Goal: Transaction & Acquisition: Obtain resource

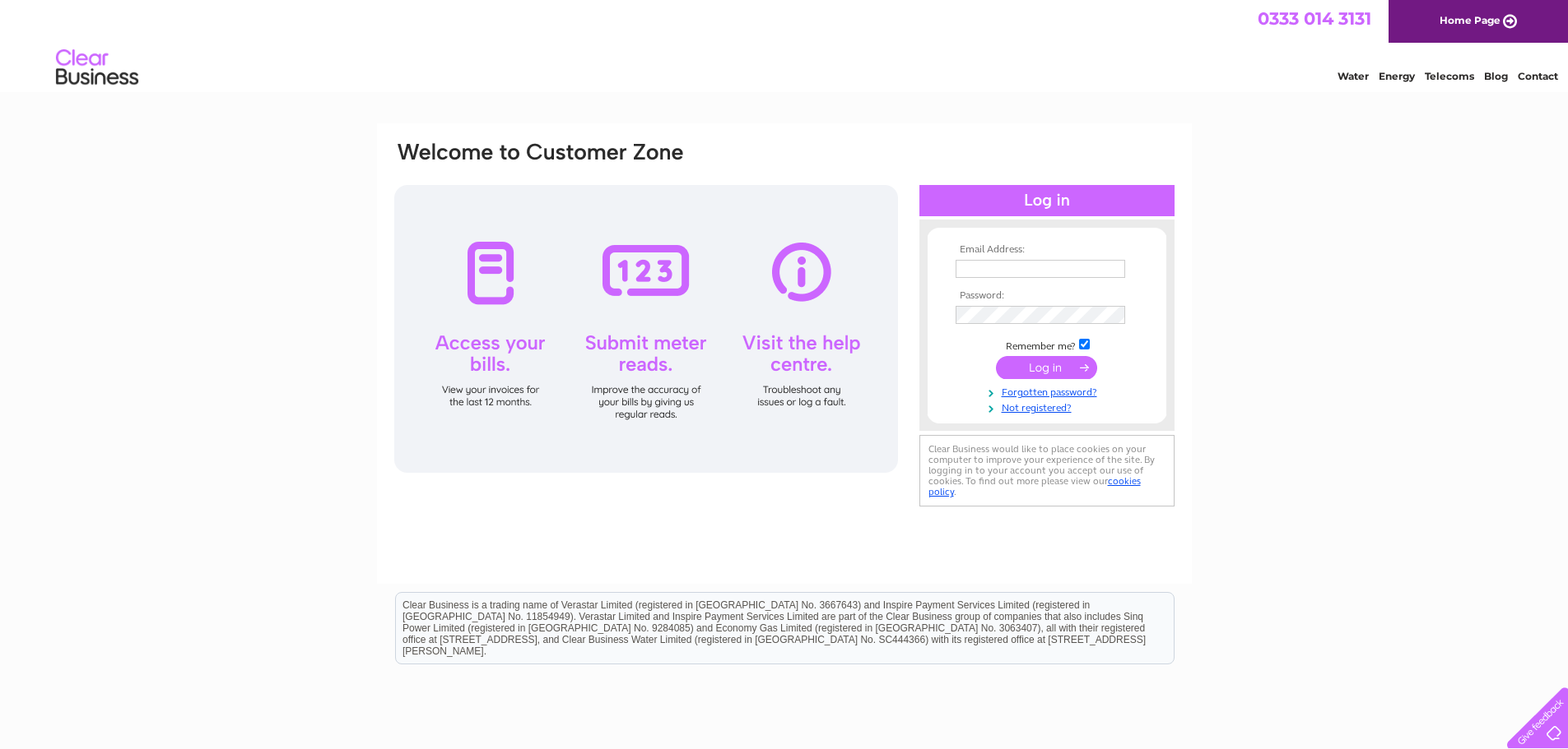
type input "colinjackson007@btinternet.com"
click at [1050, 372] on input "submit" at bounding box center [1047, 368] width 102 height 23
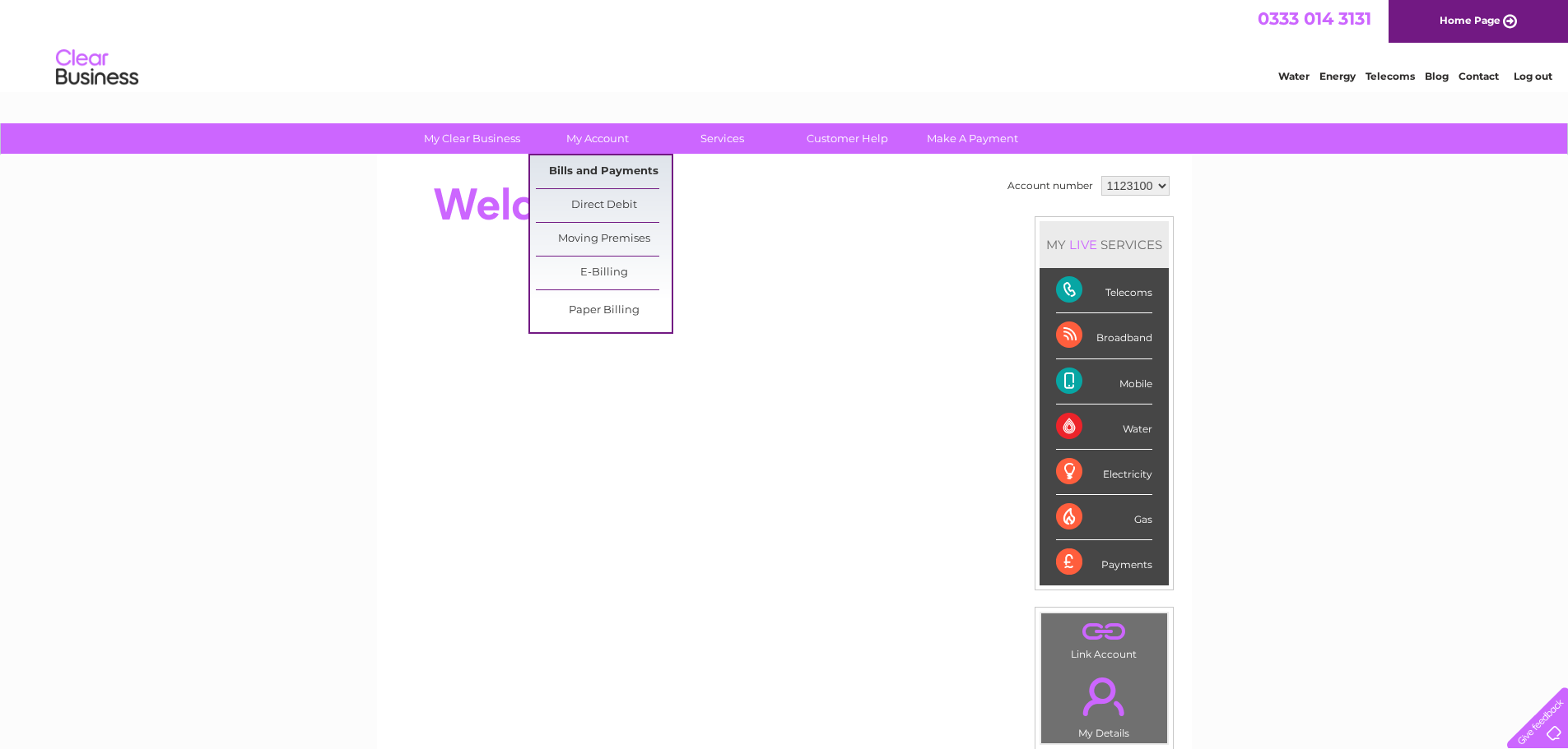
click at [585, 169] on link "Bills and Payments" at bounding box center [603, 172] width 136 height 33
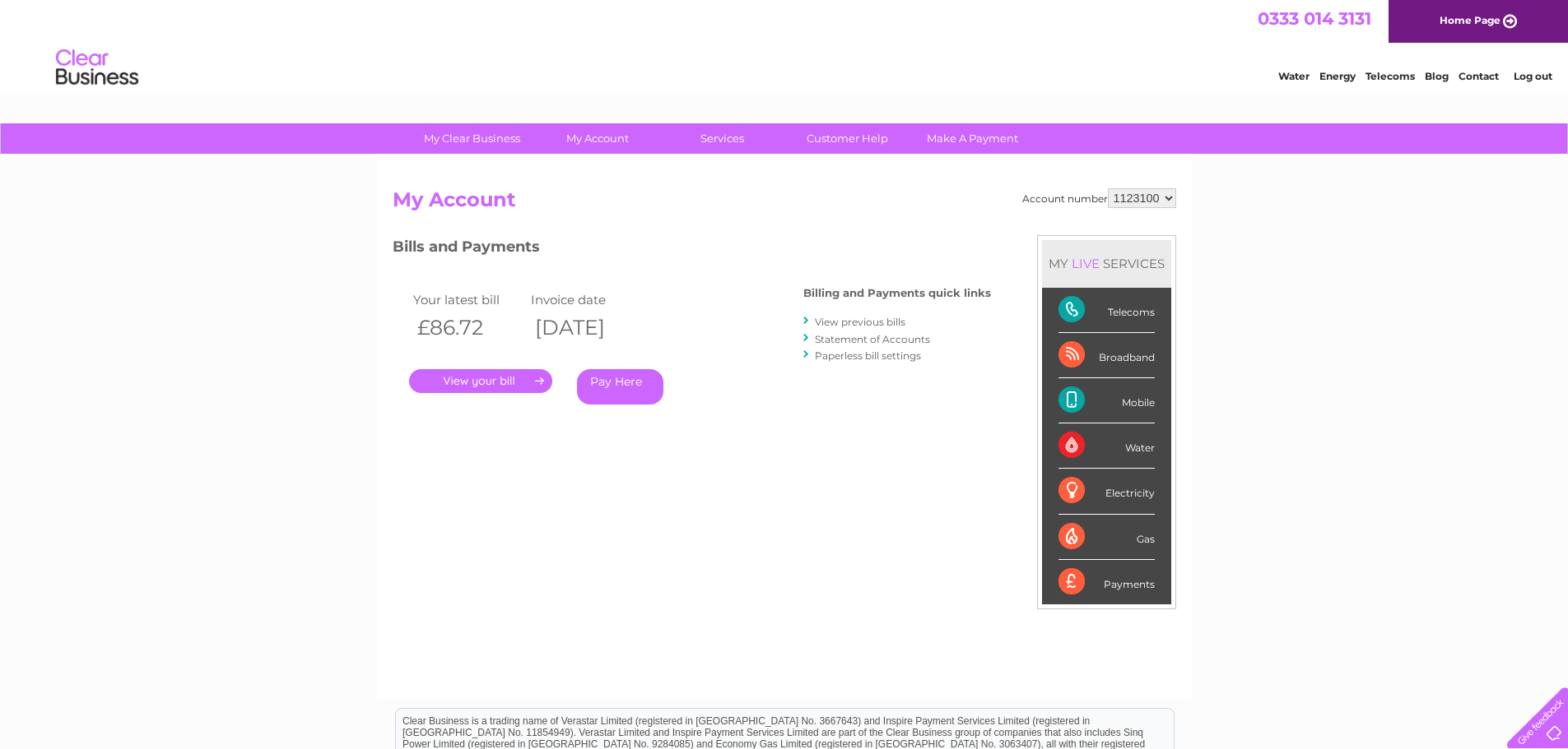
click at [491, 379] on link "." at bounding box center [480, 381] width 143 height 24
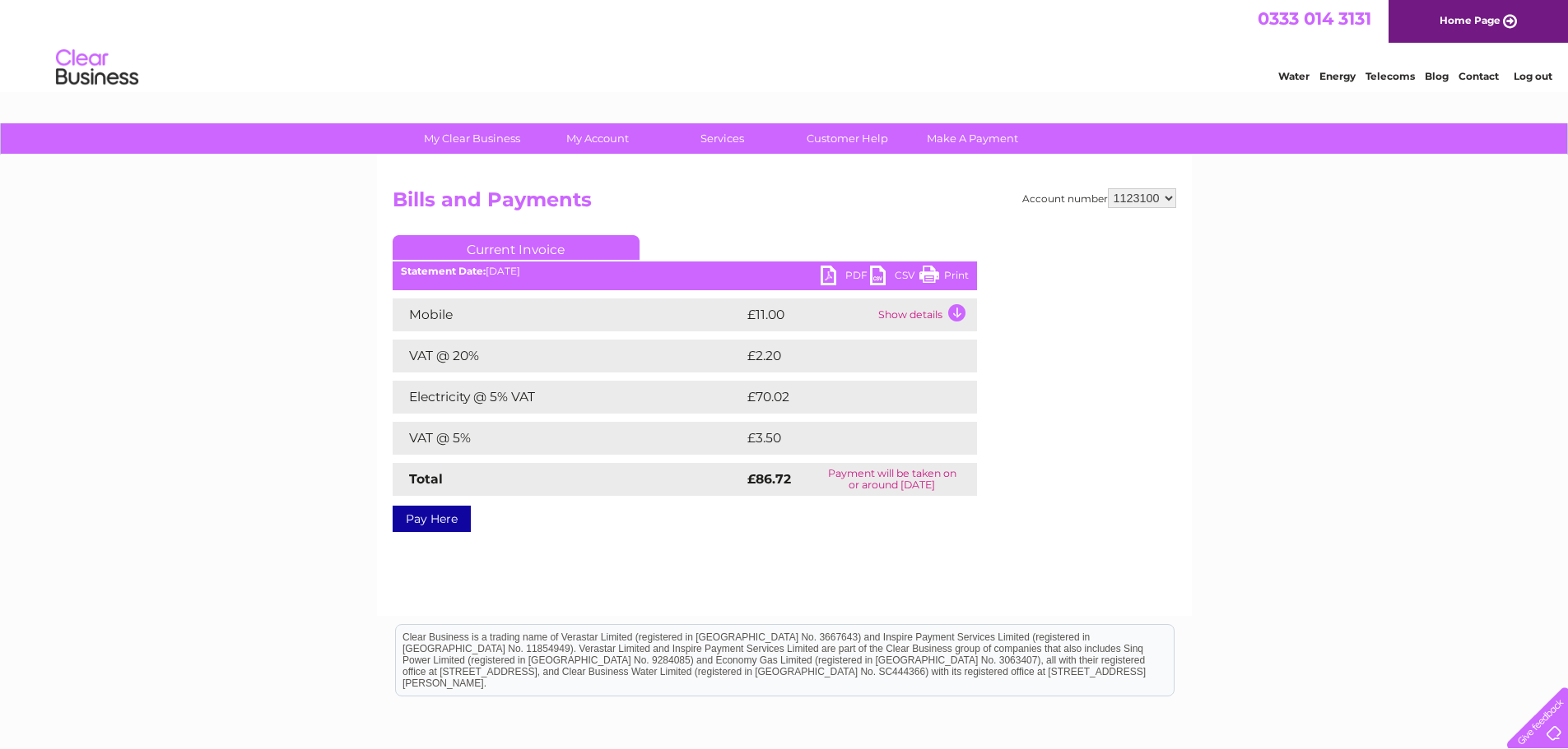
click at [930, 314] on td "Show details" at bounding box center [925, 315] width 103 height 33
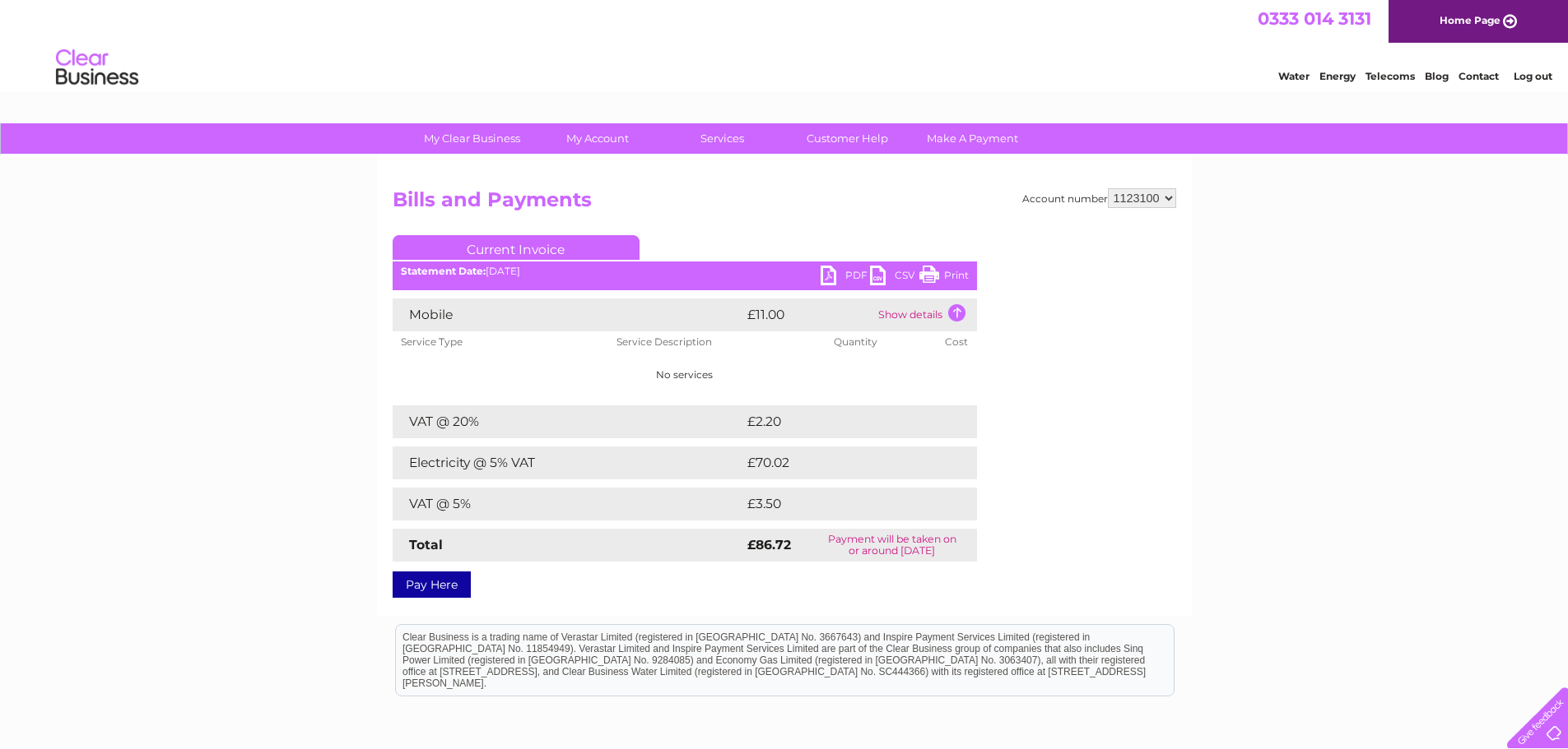
click at [936, 317] on td "Show details" at bounding box center [925, 315] width 103 height 33
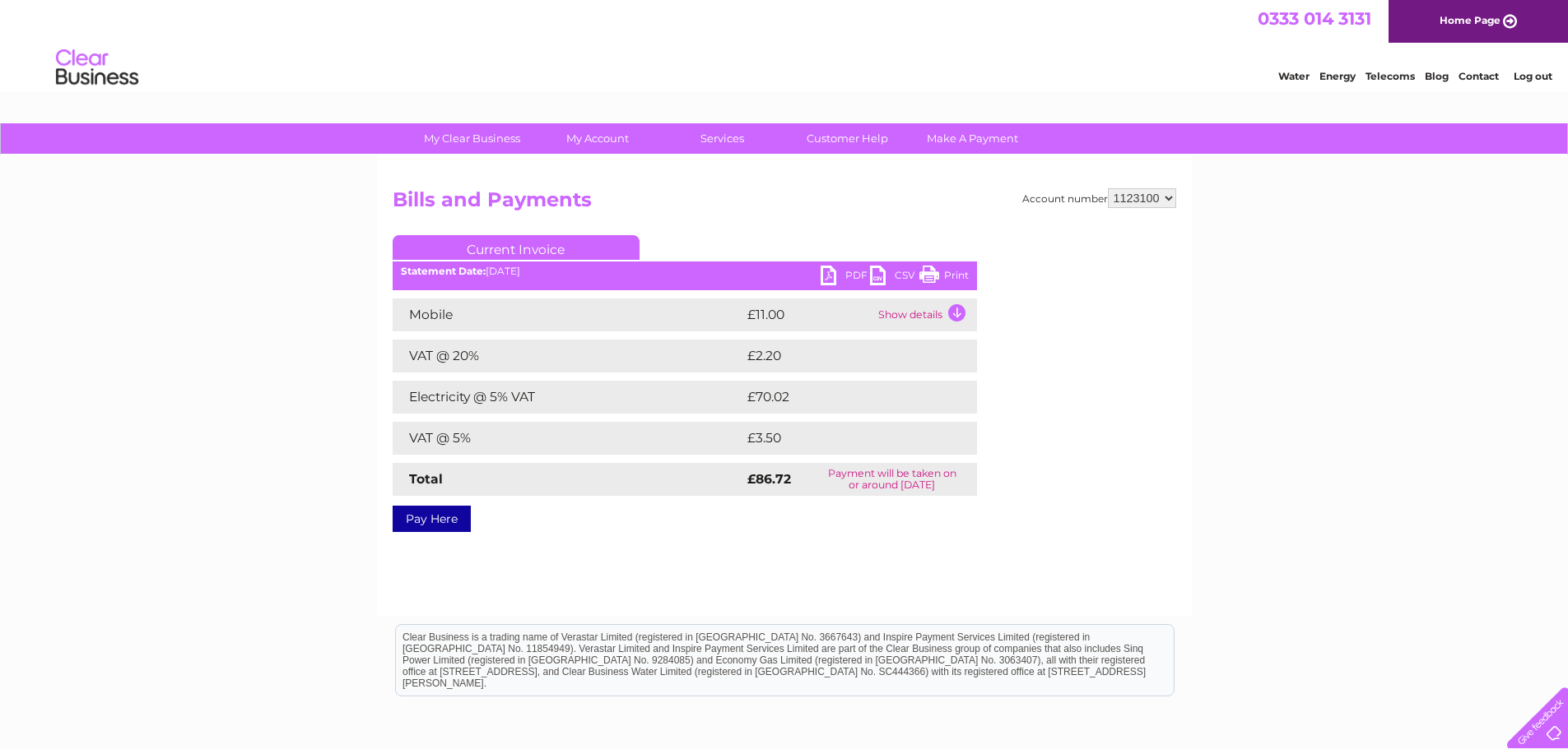
click at [831, 272] on link "PDF" at bounding box center [845, 278] width 49 height 24
click at [885, 140] on link "Customer Help" at bounding box center [846, 139] width 136 height 30
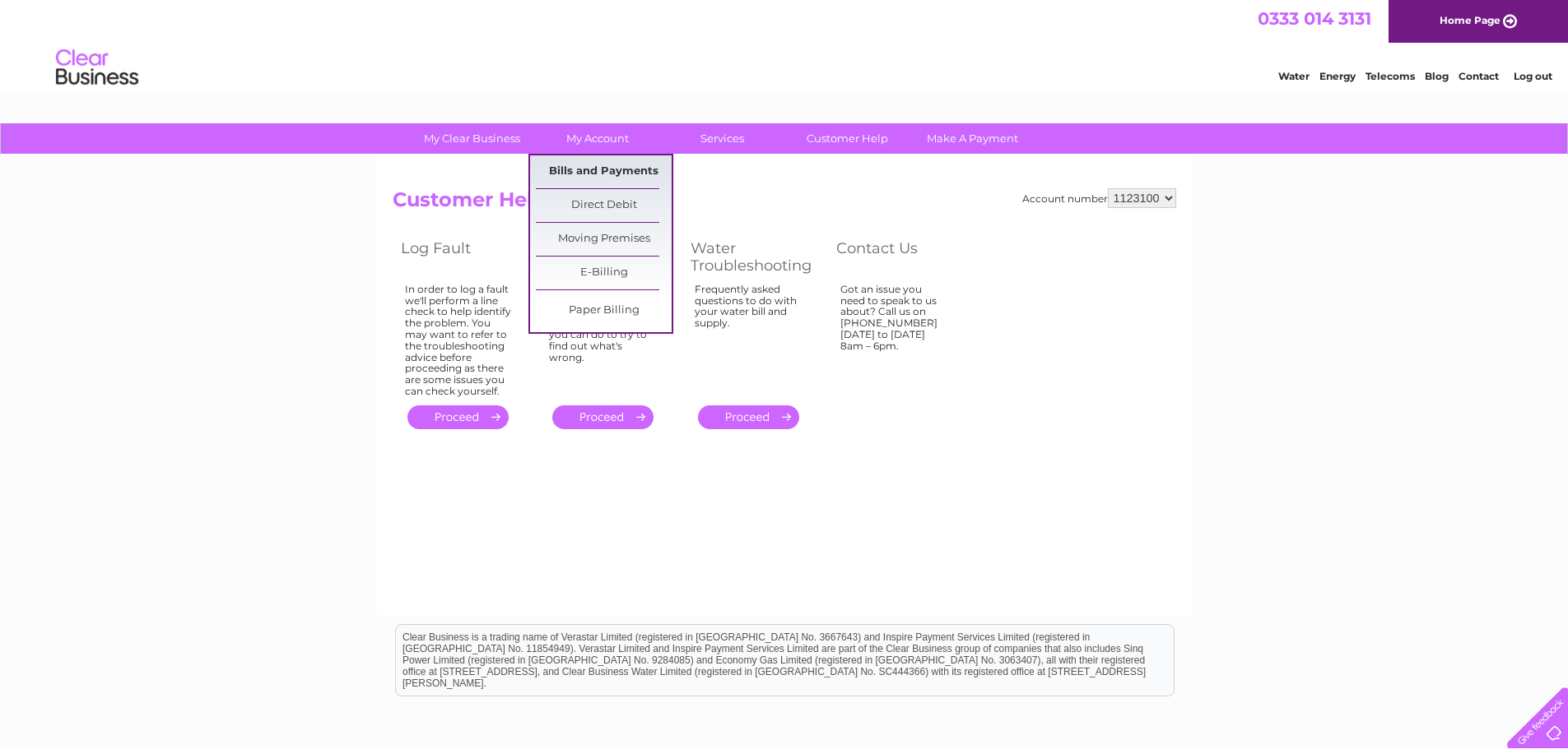
click at [583, 175] on link "Bills and Payments" at bounding box center [603, 172] width 136 height 33
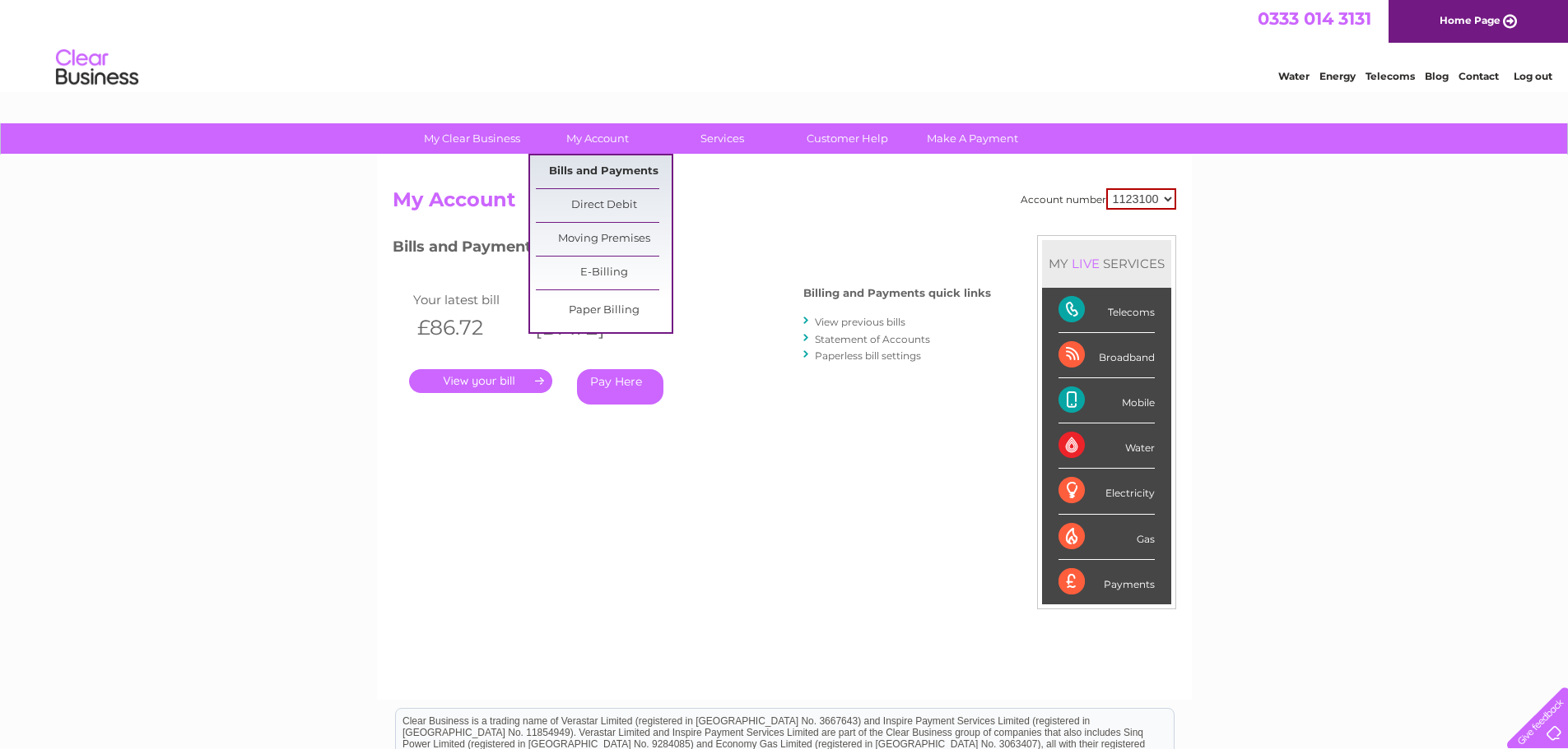
click at [607, 175] on link "Bills and Payments" at bounding box center [603, 172] width 136 height 33
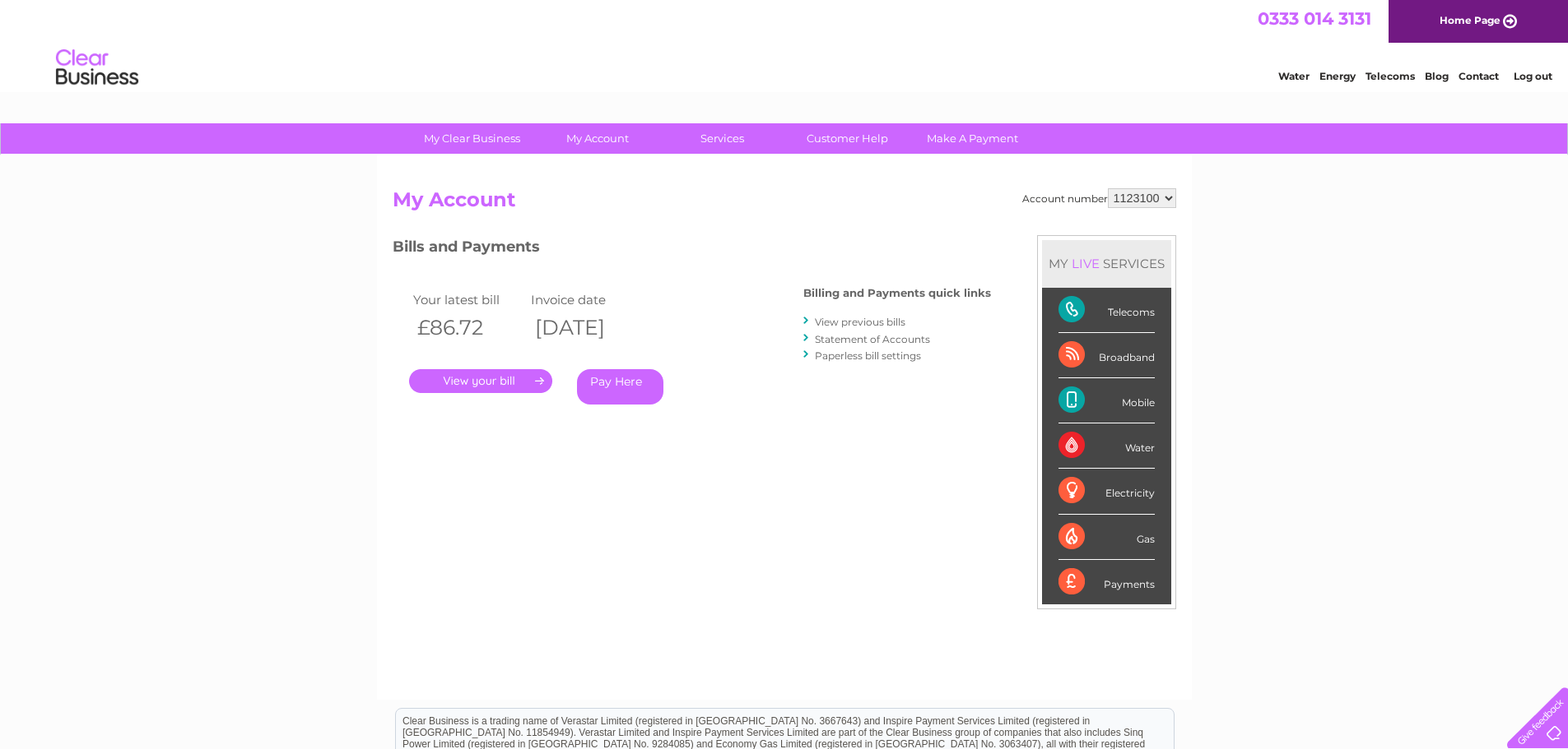
click at [852, 322] on link "View previous bills" at bounding box center [860, 321] width 91 height 12
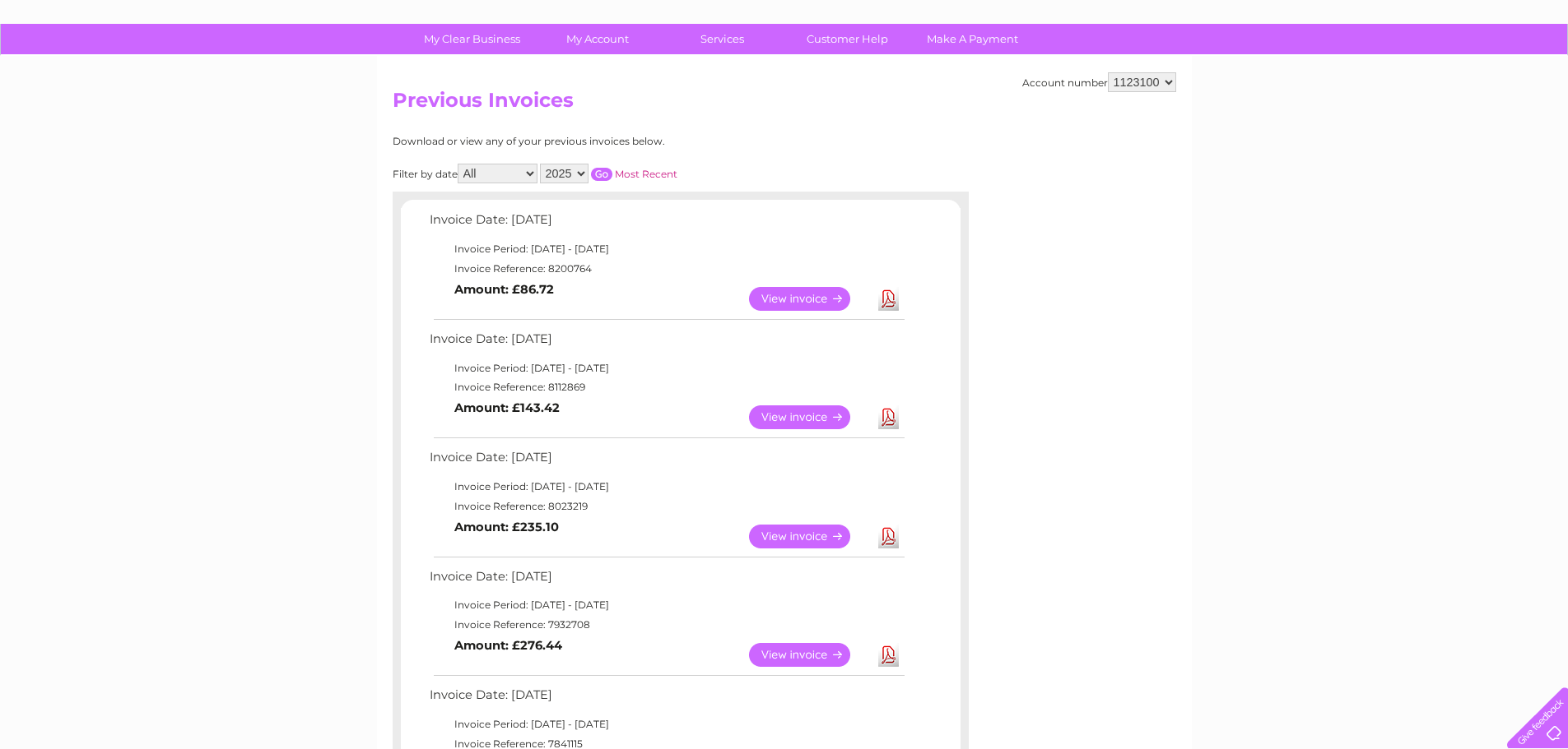
scroll to position [247, 0]
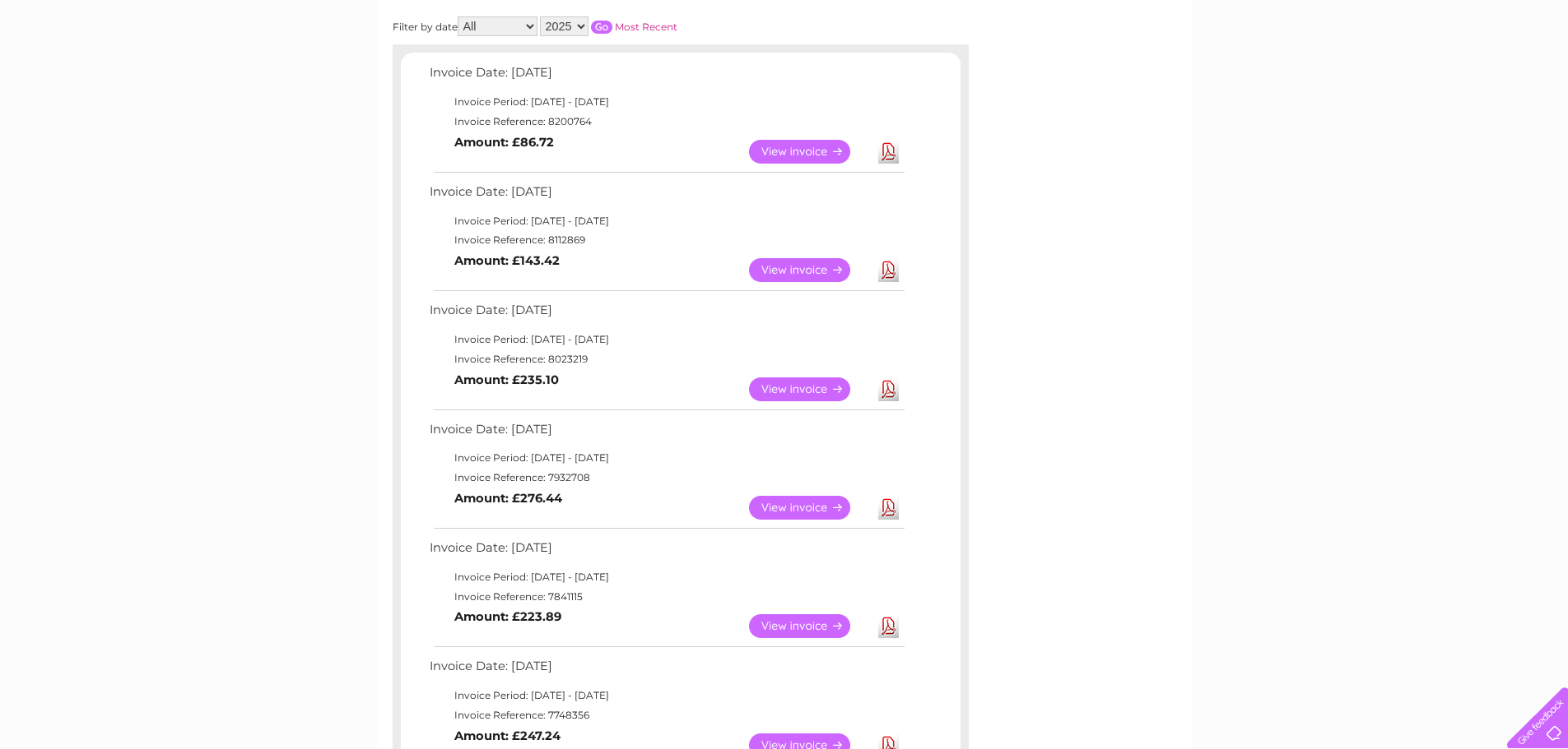
click at [887, 395] on link "Download" at bounding box center [888, 390] width 20 height 24
click at [824, 631] on link "View" at bounding box center [808, 626] width 121 height 24
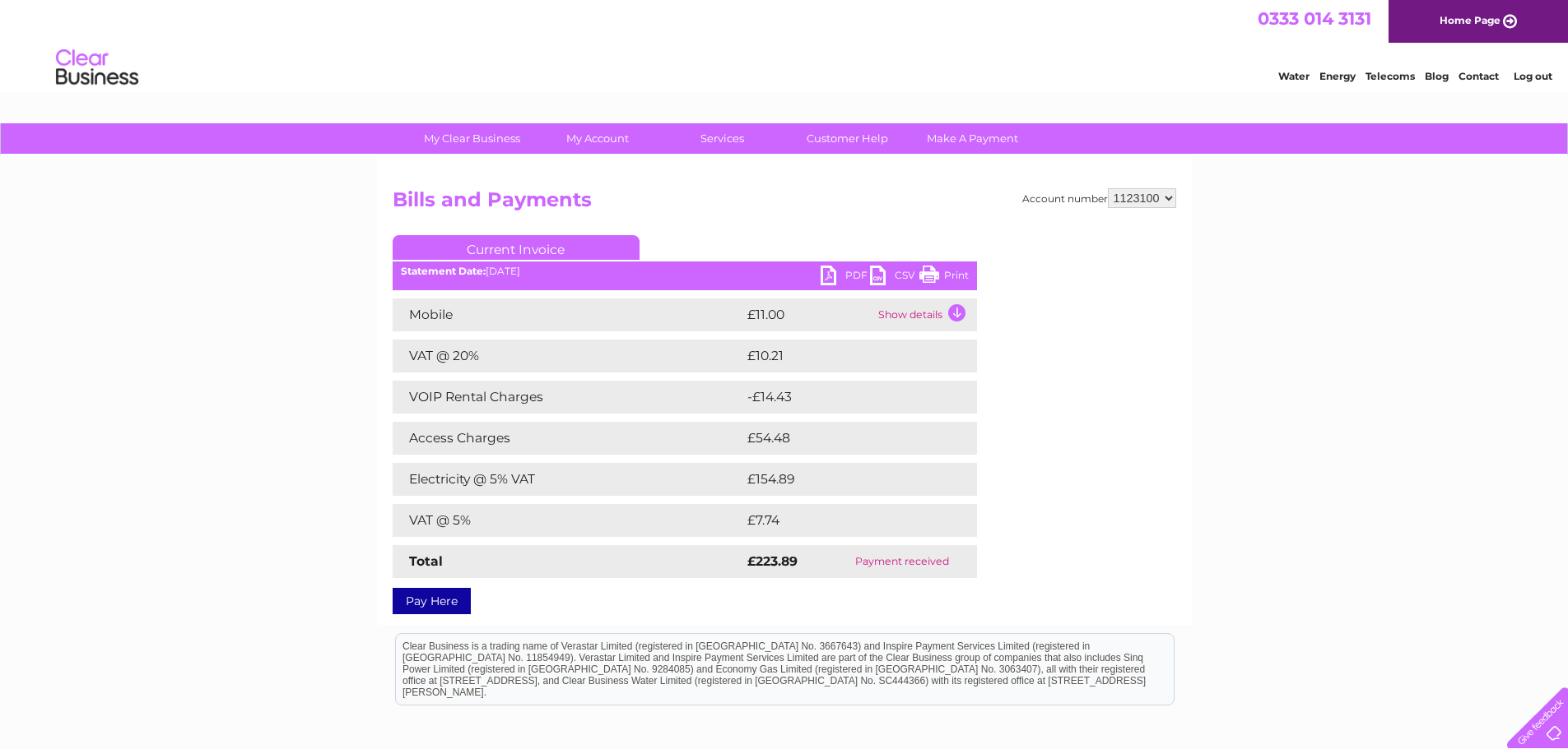
click at [854, 278] on link "PDF" at bounding box center [845, 278] width 49 height 24
